Goal: Navigation & Orientation: Find specific page/section

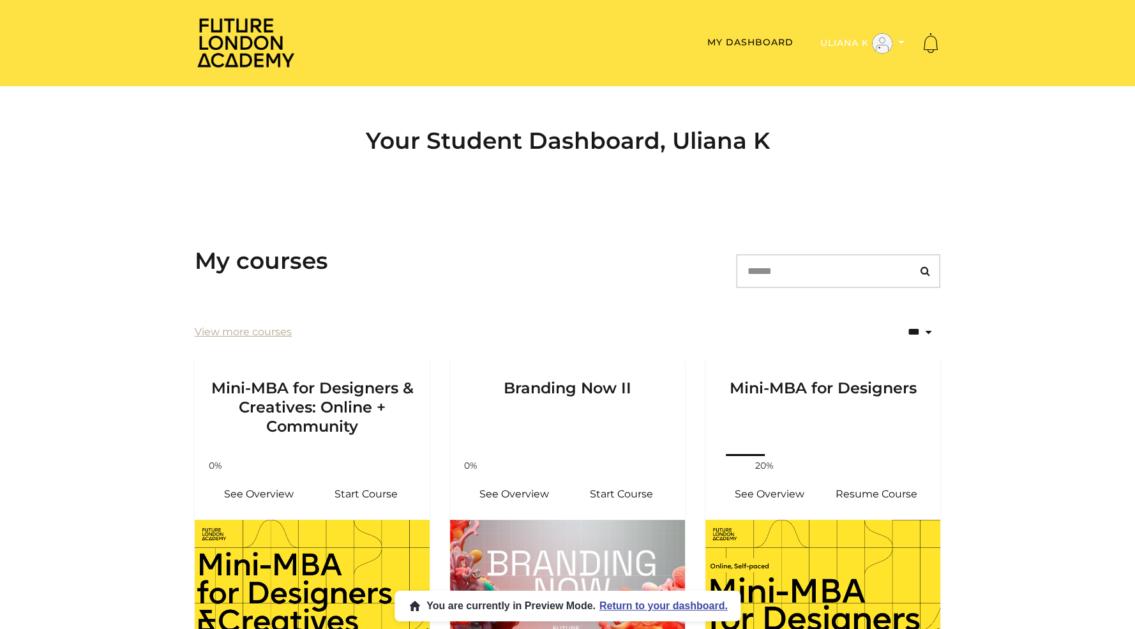
click at [850, 44] on button "Uliana K" at bounding box center [863, 44] width 92 height 22
click at [829, 63] on link "Admin" at bounding box center [862, 64] width 112 height 20
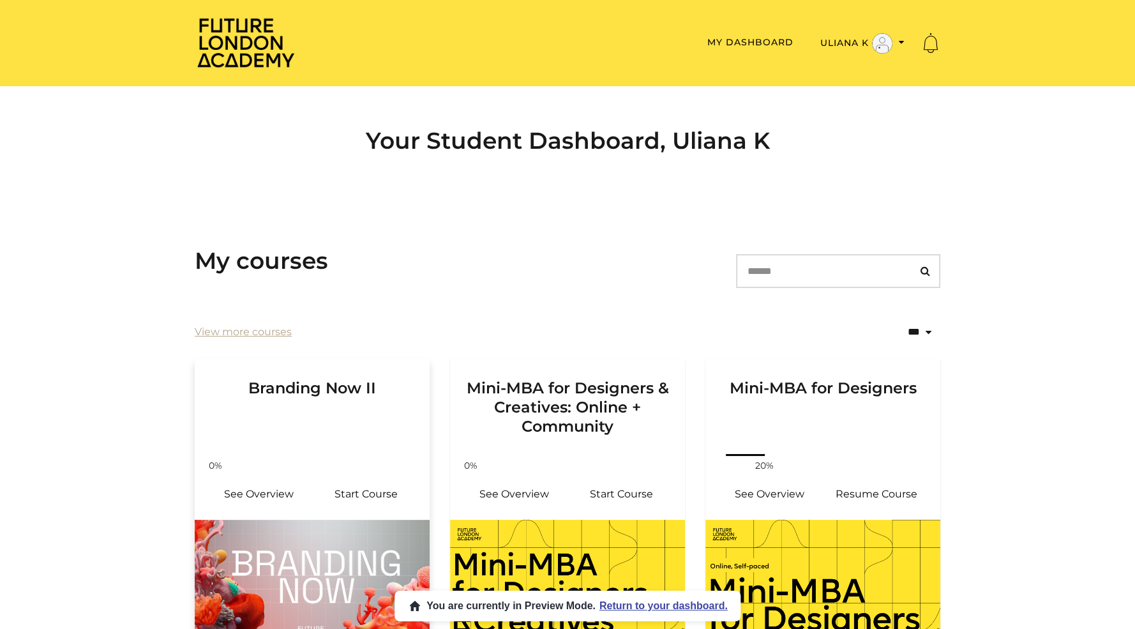
click at [338, 423] on h3 "Branding Now II" at bounding box center [312, 397] width 204 height 78
click at [761, 39] on link "My Dashboard" at bounding box center [750, 41] width 86 height 11
